Goal: Task Accomplishment & Management: Manage account settings

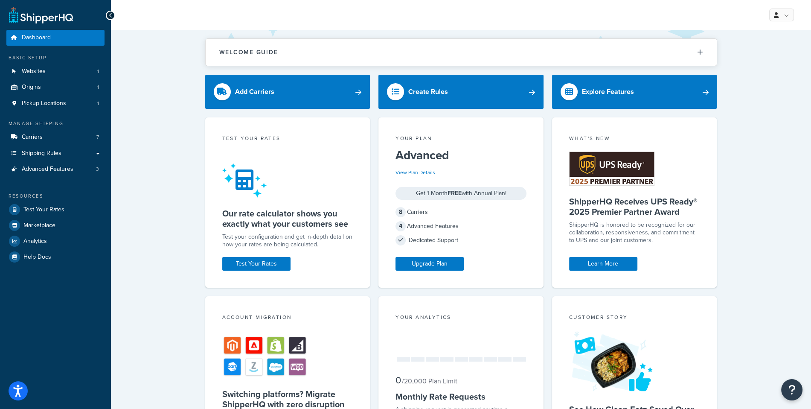
click at [604, 26] on div "My Profile Billing Global Settings Contact Us Logout" at bounding box center [461, 15] width 700 height 30
click at [84, 172] on link "Advanced Features 3" at bounding box center [55, 169] width 98 height 16
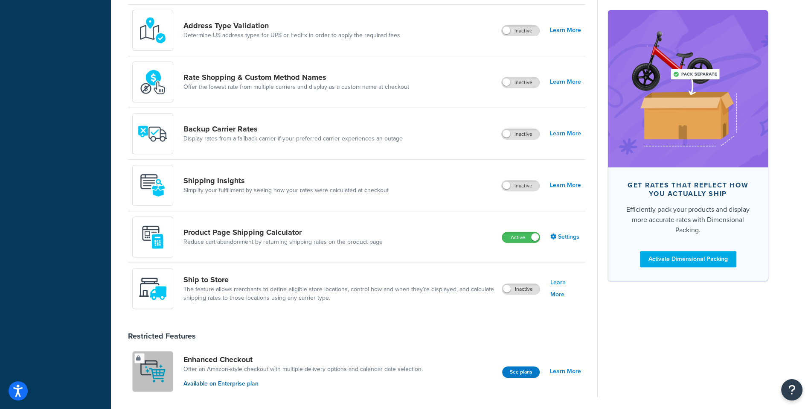
scroll to position [436, 0]
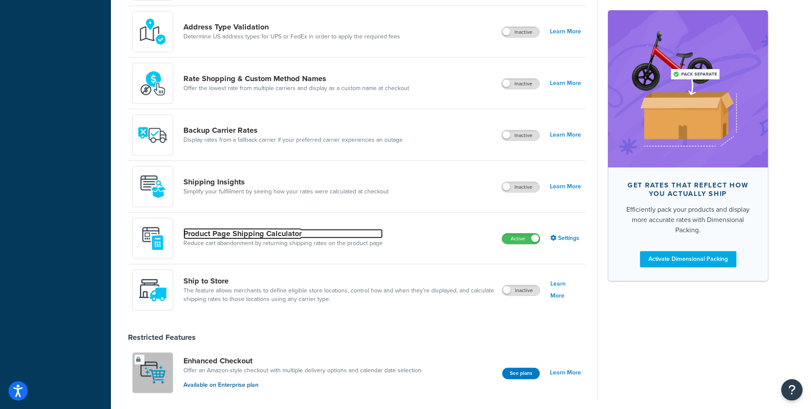
click at [270, 229] on link "Product Page Shipping Calculator" at bounding box center [282, 233] width 199 height 9
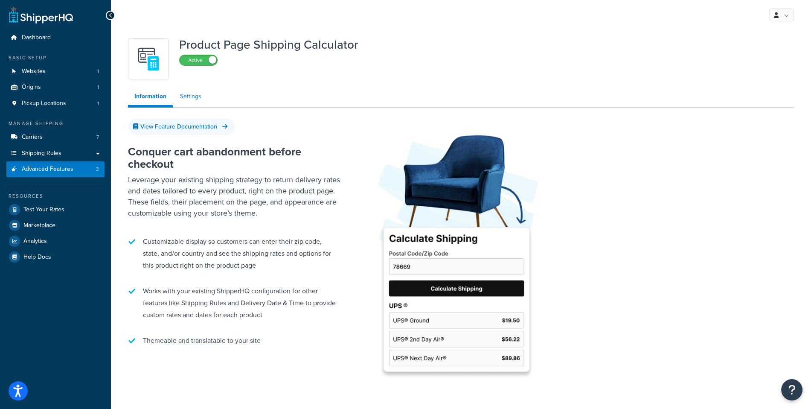
click at [196, 96] on link "Settings" at bounding box center [191, 96] width 34 height 17
select select "US"
select select "false"
select select "30"
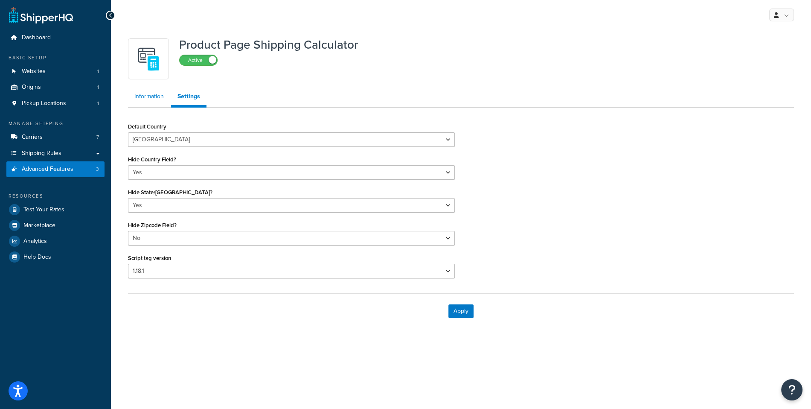
click at [152, 102] on link "Information" at bounding box center [149, 96] width 42 height 17
